Goal: Use online tool/utility: Utilize a website feature to perform a specific function

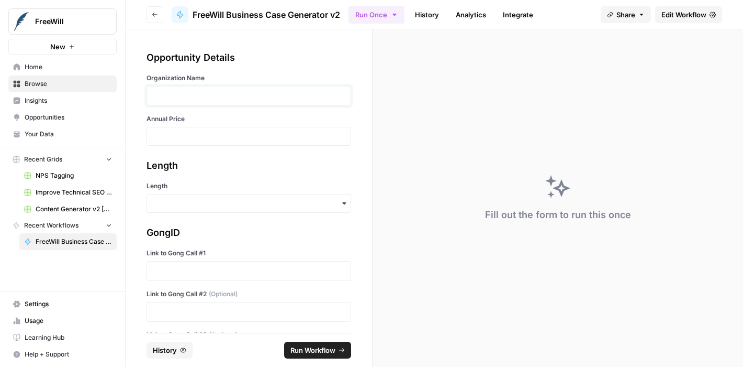
click at [242, 92] on p at bounding box center [248, 96] width 191 height 10
click at [243, 95] on p at bounding box center [248, 96] width 191 height 10
click at [201, 131] on div at bounding box center [249, 136] width 205 height 19
click at [199, 132] on input "Annual Price" at bounding box center [248, 135] width 191 height 9
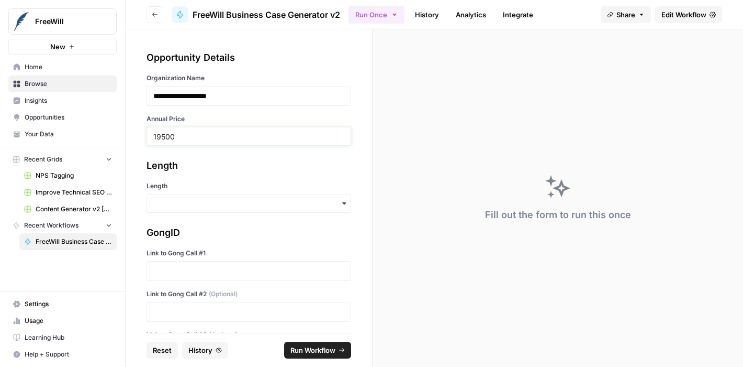
type input "19500"
click at [173, 207] on input "Length" at bounding box center [248, 203] width 191 height 10
click at [176, 247] on div "Short" at bounding box center [245, 251] width 196 height 20
click at [180, 268] on p at bounding box center [248, 270] width 191 height 10
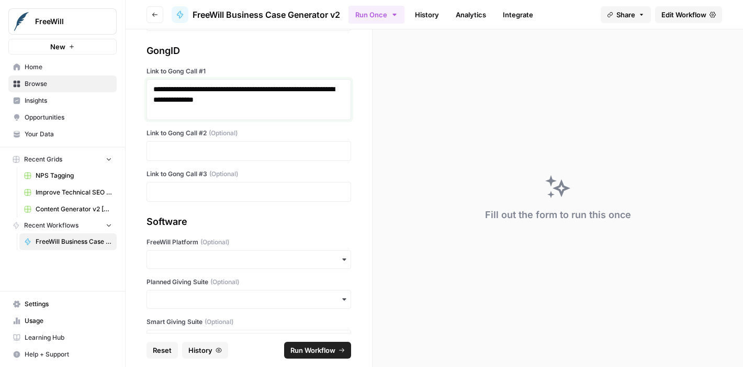
scroll to position [227, 0]
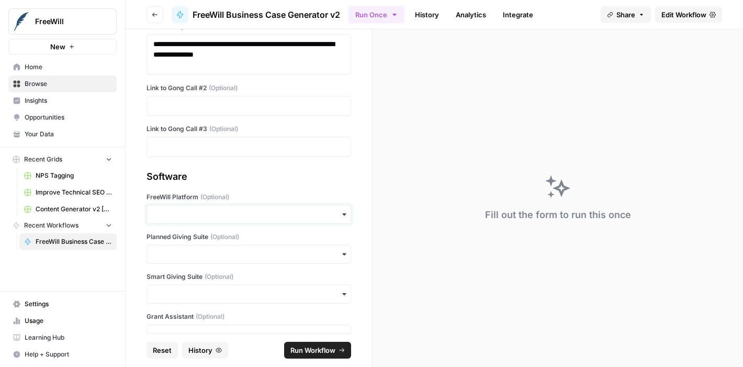
click at [228, 213] on input "FreeWill Platform (Optional)" at bounding box center [248, 214] width 191 height 10
click at [193, 248] on div "Yes" at bounding box center [245, 242] width 196 height 20
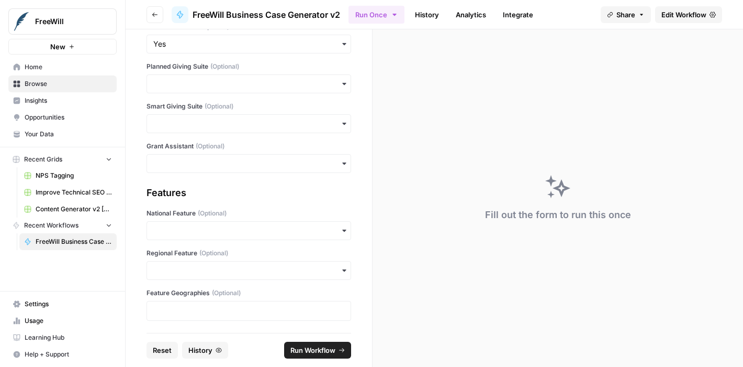
scroll to position [397, 0]
click at [318, 349] on span "Run Workflow" at bounding box center [313, 350] width 45 height 10
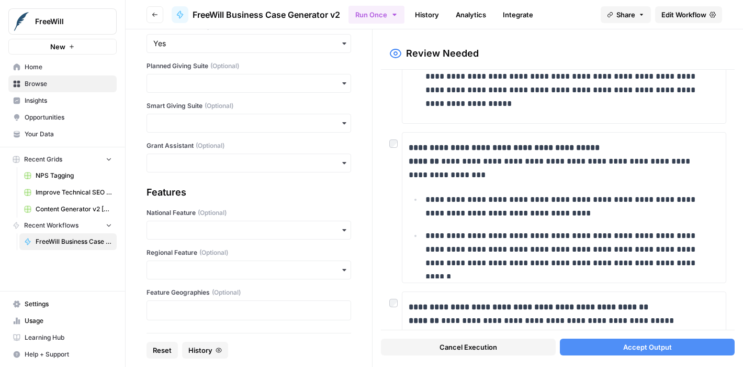
scroll to position [136, 0]
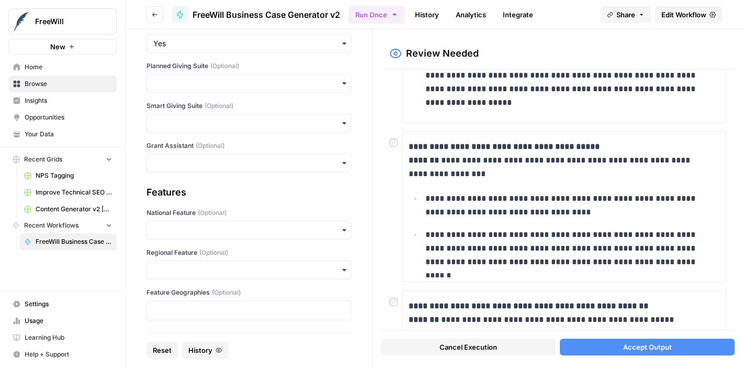
click at [398, 140] on div at bounding box center [396, 139] width 13 height 17
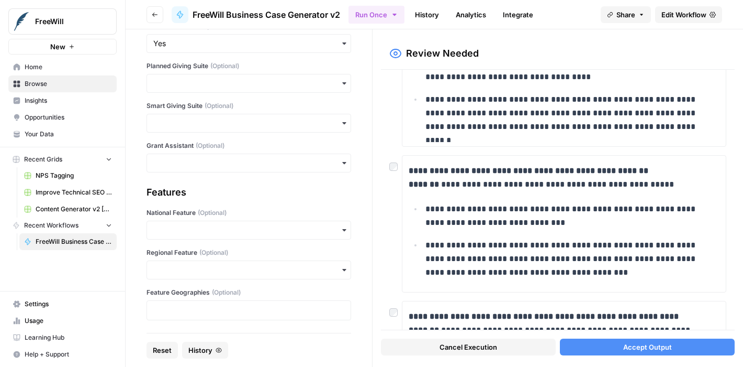
scroll to position [266, 0]
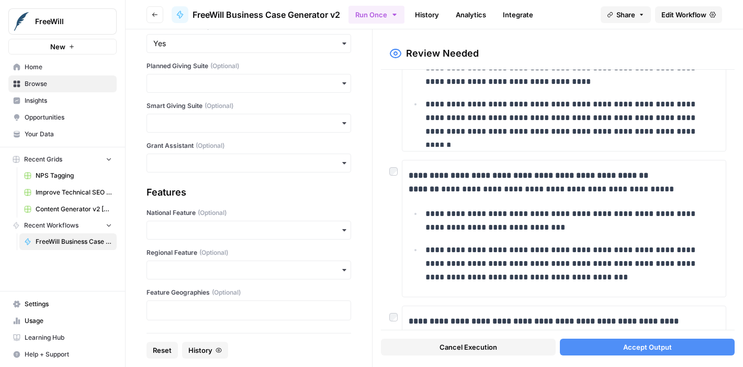
click at [627, 348] on span "Accept Output" at bounding box center [648, 346] width 49 height 10
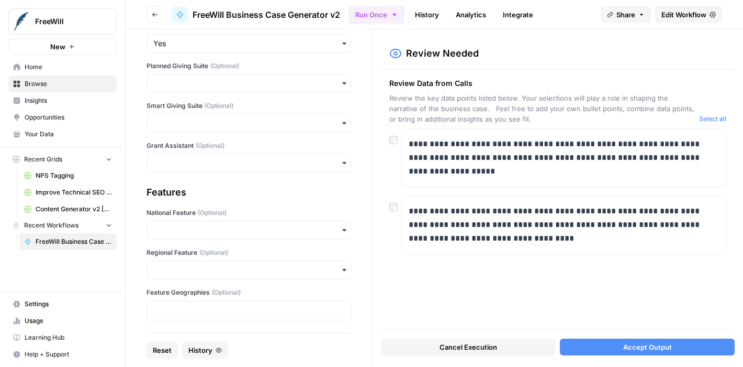
click at [657, 347] on span "Accept Output" at bounding box center [648, 346] width 49 height 10
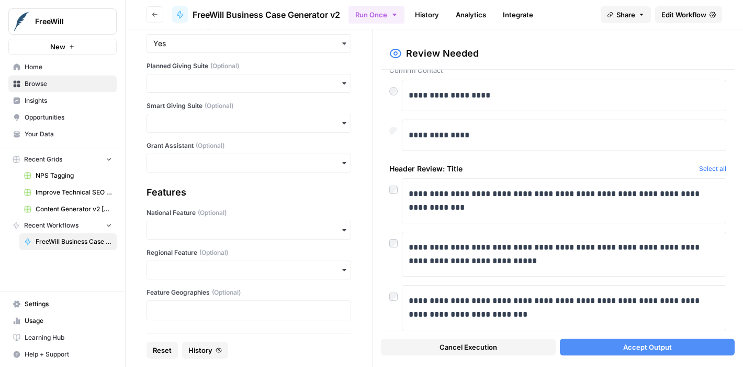
scroll to position [43, 0]
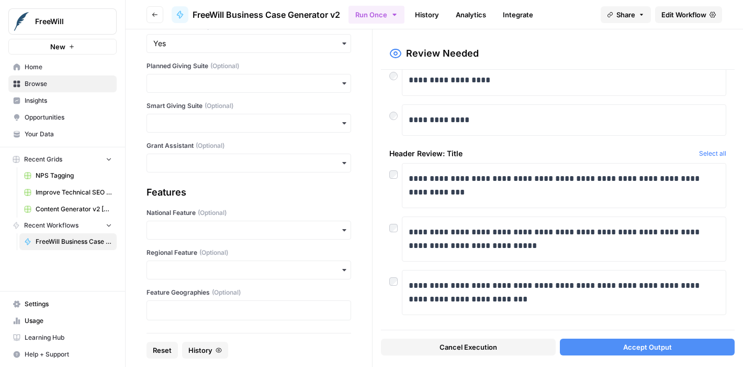
click at [660, 348] on span "Accept Output" at bounding box center [648, 346] width 49 height 10
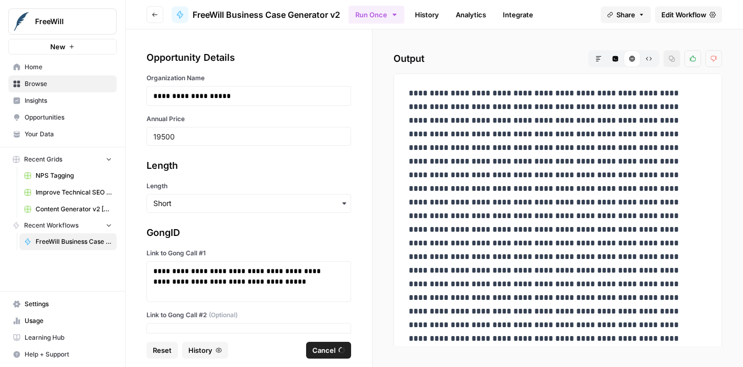
scroll to position [397, 0]
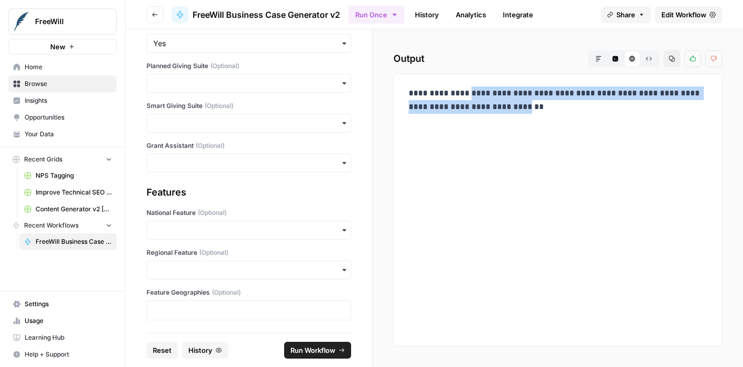
drag, startPoint x: 414, startPoint y: 106, endPoint x: 476, endPoint y: 121, distance: 64.3
click at [476, 121] on p "**********" at bounding box center [558, 106] width 298 height 41
copy p "**********"
